Goal: Find specific page/section: Find specific page/section

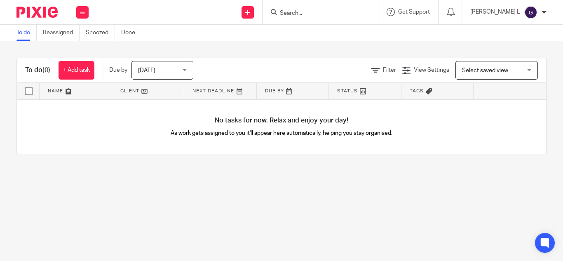
click at [353, 12] on input "Search" at bounding box center [316, 13] width 74 height 7
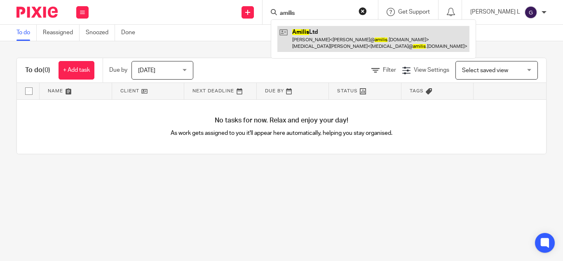
type input "amilis"
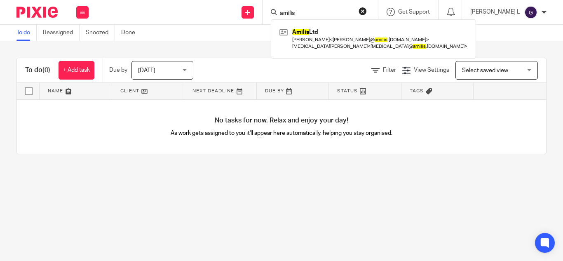
drag, startPoint x: 330, startPoint y: 33, endPoint x: 337, endPoint y: 23, distance: 12.6
click at [330, 33] on link at bounding box center [373, 39] width 192 height 26
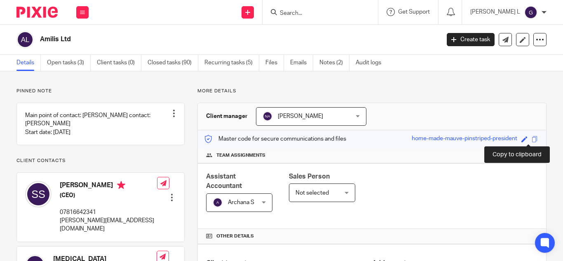
click at [531, 139] on span at bounding box center [534, 139] width 6 height 6
click at [531, 140] on span at bounding box center [534, 139] width 6 height 6
click at [531, 139] on span at bounding box center [534, 139] width 6 height 6
